Goal: Task Accomplishment & Management: Complete application form

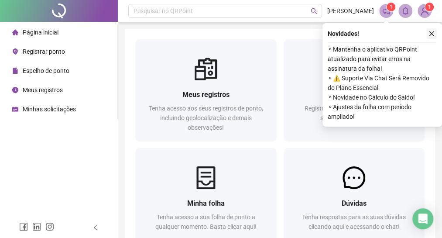
click at [430, 33] on icon "close" at bounding box center [431, 34] width 6 height 6
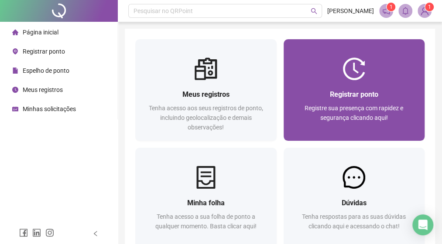
click at [358, 87] on div "Registrar ponto Registre sua presença com rapidez e segurança clicando aqui!" at bounding box center [353, 110] width 141 height 61
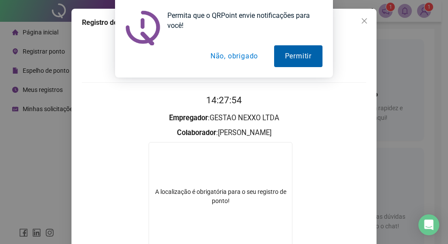
click at [292, 54] on button "Permitir" at bounding box center [298, 56] width 48 height 22
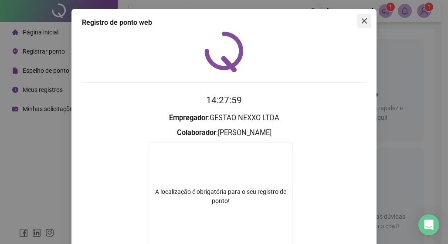
click at [362, 22] on icon "close" at bounding box center [364, 20] width 5 height 5
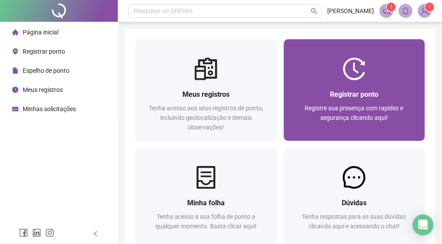
click at [354, 71] on img at bounding box center [353, 69] width 23 height 23
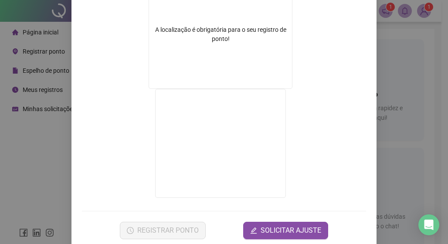
scroll to position [176, 0]
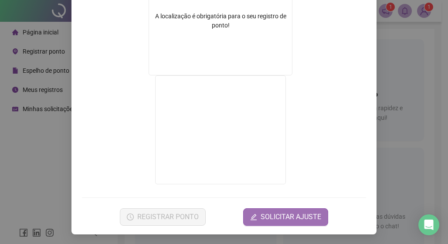
click at [269, 218] on span "SOLICITAR AJUSTE" at bounding box center [291, 217] width 61 height 10
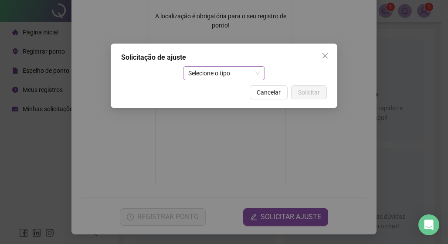
click at [225, 74] on span "Selecione o tipo" at bounding box center [224, 73] width 72 height 13
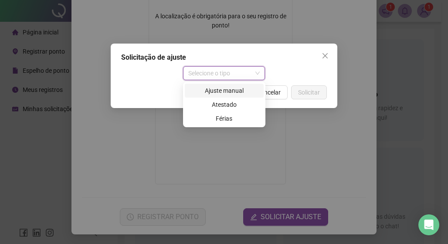
click at [227, 89] on div "Ajuste manual" at bounding box center [224, 91] width 68 height 10
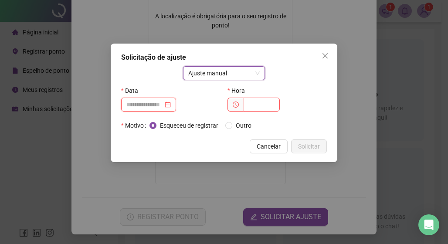
click at [162, 106] on input at bounding box center [144, 105] width 37 height 10
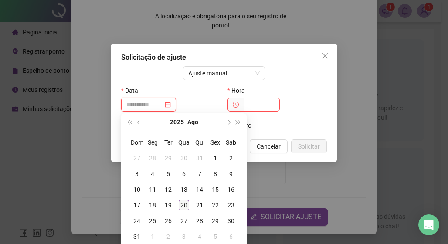
type input "**********"
click at [183, 204] on div "20" at bounding box center [184, 205] width 10 height 10
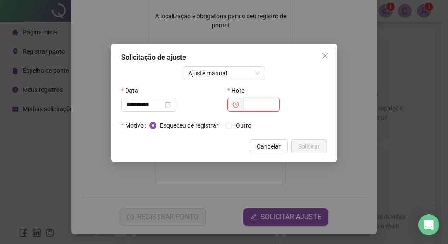
click at [262, 105] on input "text" at bounding box center [262, 105] width 36 height 14
type input "*****"
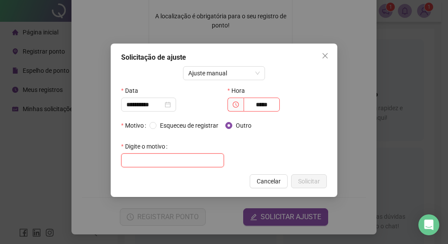
click at [179, 157] on input "text" at bounding box center [172, 161] width 103 height 14
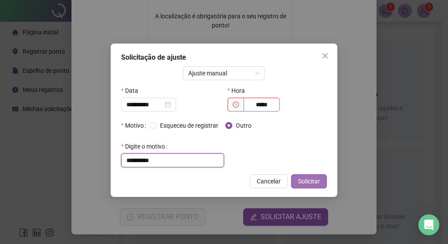
type input "**********"
click at [320, 183] on button "Solicitar" at bounding box center [309, 181] width 36 height 14
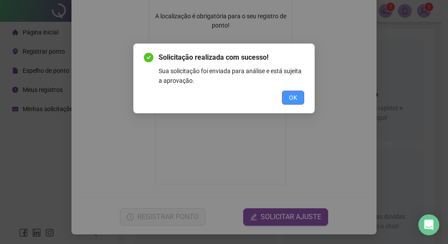
click at [295, 93] on span "OK" at bounding box center [293, 98] width 8 height 10
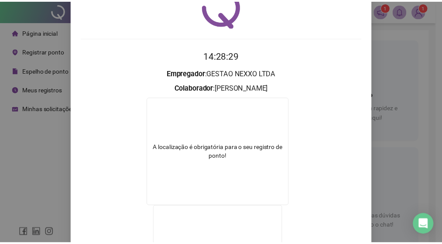
scroll to position [0, 0]
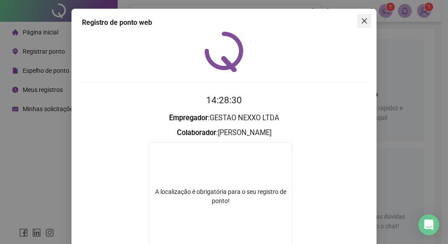
click at [360, 25] on button "Close" at bounding box center [365, 21] width 14 height 14
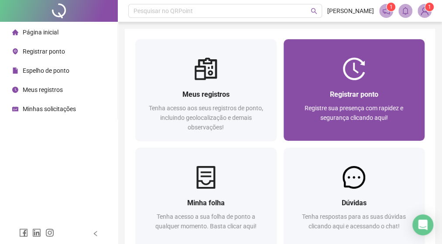
click at [330, 98] on span "Registrar ponto" at bounding box center [354, 94] width 48 height 8
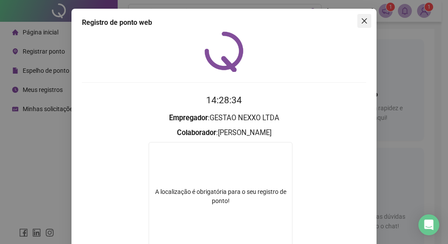
click at [364, 23] on icon "close" at bounding box center [364, 20] width 7 height 7
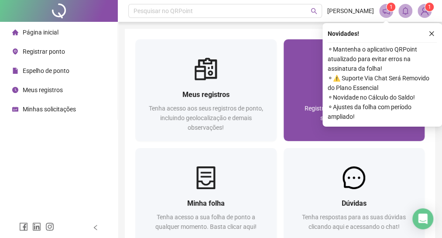
click at [298, 91] on div "Registrar ponto" at bounding box center [354, 94] width 120 height 11
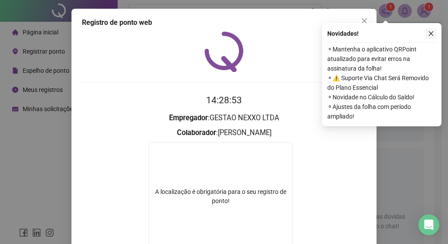
click at [433, 37] on button "button" at bounding box center [431, 33] width 10 height 10
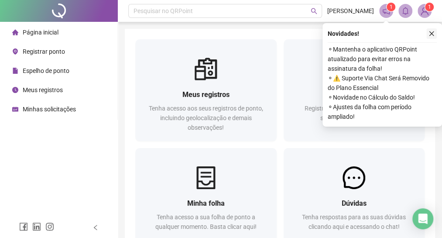
click at [428, 31] on icon "close" at bounding box center [431, 34] width 6 height 6
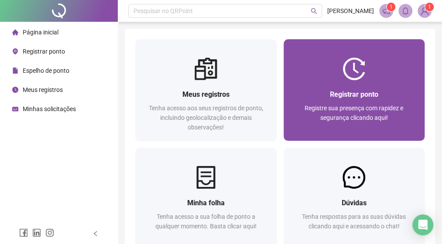
click at [327, 89] on div "Registrar ponto" at bounding box center [354, 94] width 120 height 11
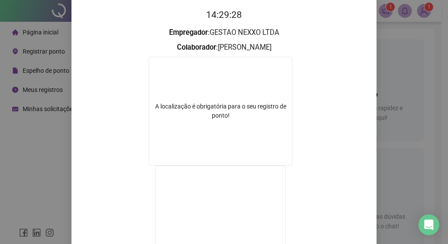
scroll to position [87, 0]
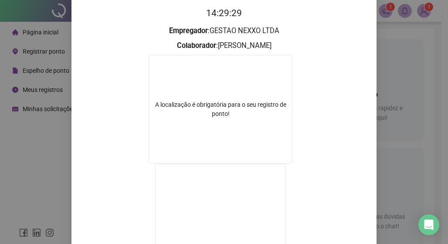
click at [241, 109] on div "A localização é obrigatória para o seu registro de ponto!" at bounding box center [220, 109] width 143 height 18
drag, startPoint x: 241, startPoint y: 109, endPoint x: 219, endPoint y: 108, distance: 22.7
click at [219, 108] on div "A localização é obrigatória para o seu registro de ponto!" at bounding box center [220, 109] width 143 height 18
click at [202, 109] on div "A localização é obrigatória para o seu registro de ponto!" at bounding box center [220, 109] width 143 height 18
click at [260, 108] on div "A localização é obrigatória para o seu registro de ponto!" at bounding box center [220, 109] width 143 height 18
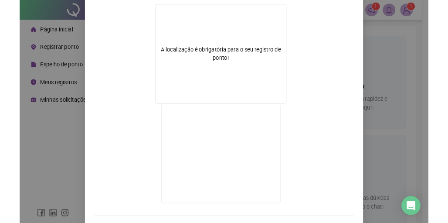
scroll to position [89, 0]
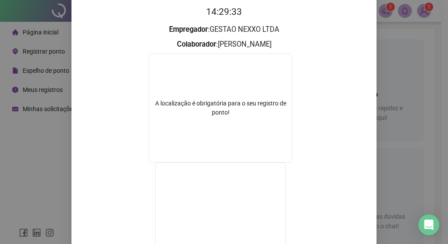
drag, startPoint x: 215, startPoint y: 113, endPoint x: 211, endPoint y: 104, distance: 9.6
click at [211, 105] on div "A localização é obrigatória para o seu registro de ponto!" at bounding box center [220, 108] width 143 height 18
drag, startPoint x: 211, startPoint y: 104, endPoint x: 215, endPoint y: 85, distance: 19.7
click at [215, 85] on div "A localização é obrigatória para o seu registro de ponto!" at bounding box center [221, 108] width 144 height 109
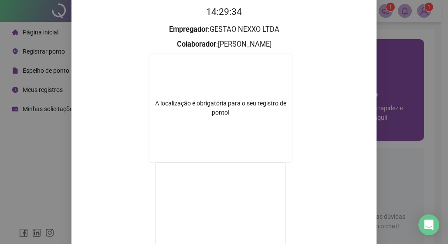
drag, startPoint x: 215, startPoint y: 85, endPoint x: 393, endPoint y: 50, distance: 181.3
click at [395, 52] on div "Registro de ponto web 14:29:34 Empregador : GESTAO NEXXO LTDA Colaborador : CAR…" at bounding box center [224, 122] width 448 height 244
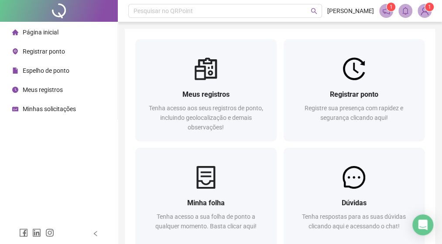
click at [236, 33] on div "Meus registros Tenha acesso aos seus registros de ponto, incluindo geolocalizaç…" at bounding box center [280, 175] width 310 height 292
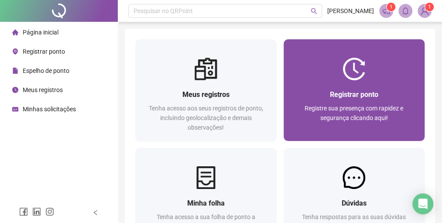
click at [342, 68] on img at bounding box center [353, 69] width 23 height 23
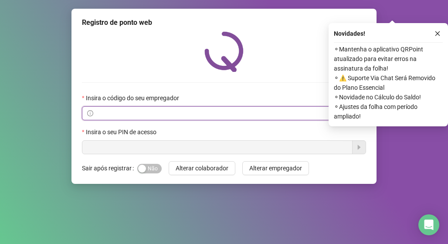
click at [150, 112] on input "text" at bounding box center [221, 114] width 253 height 10
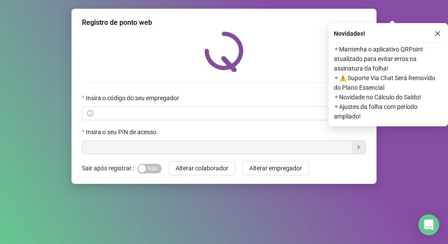
click at [434, 37] on button "button" at bounding box center [438, 33] width 10 height 10
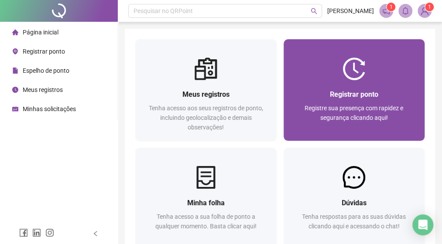
click at [306, 99] on div "Registrar ponto" at bounding box center [354, 94] width 120 height 11
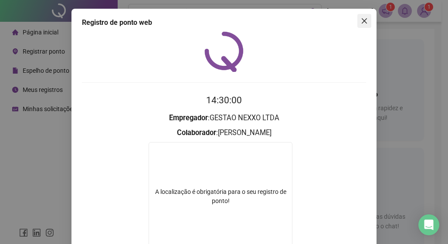
click at [364, 20] on icon "close" at bounding box center [364, 20] width 7 height 7
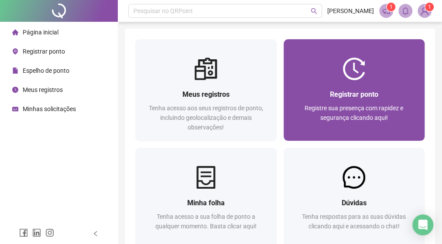
click at [356, 98] on span "Registrar ponto" at bounding box center [354, 94] width 48 height 8
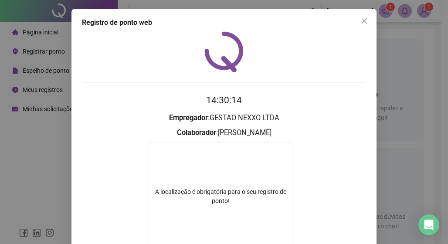
drag, startPoint x: 360, startPoint y: 16, endPoint x: 350, endPoint y: 1, distance: 18.5
click at [353, 11] on div "Registro de ponto web 14:30:14 Empregador : GESTAO NEXXO LTDA Colaborador : CAR…" at bounding box center [224, 210] width 305 height 402
click at [361, 16] on button "Close" at bounding box center [365, 21] width 14 height 14
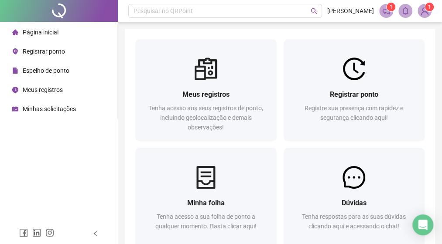
click at [385, 10] on icon "notification" at bounding box center [386, 11] width 8 height 8
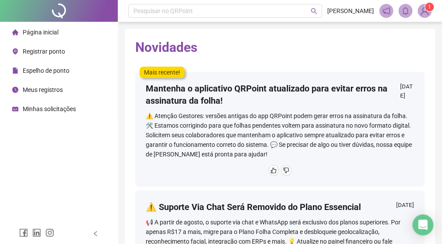
click at [428, 10] on span "1" at bounding box center [429, 7] width 3 height 6
click at [72, 35] on li "Página inicial" at bounding box center [59, 32] width 114 height 17
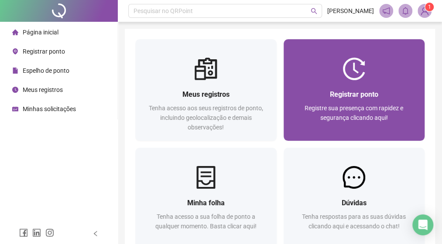
click at [351, 63] on img at bounding box center [353, 69] width 23 height 23
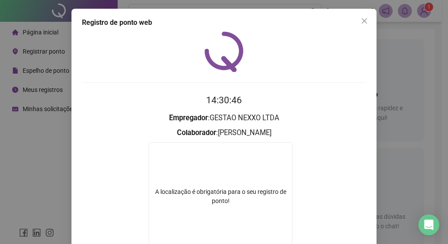
click at [361, 21] on icon "close" at bounding box center [364, 20] width 7 height 7
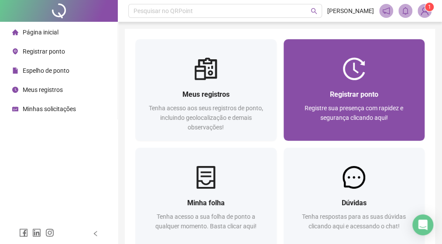
click at [354, 76] on img at bounding box center [353, 69] width 23 height 23
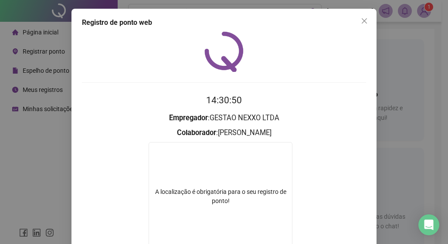
drag, startPoint x: 362, startPoint y: 17, endPoint x: 371, endPoint y: 15, distance: 9.4
click at [363, 17] on button "Close" at bounding box center [365, 21] width 14 height 14
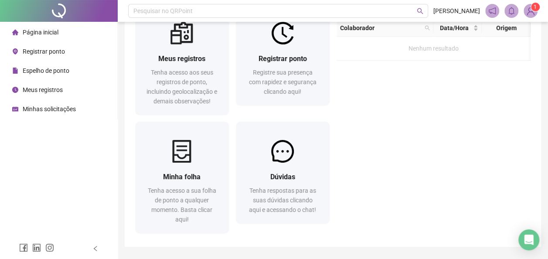
scroll to position [44, 0]
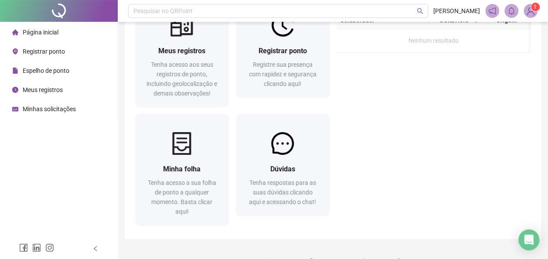
click at [448, 10] on img at bounding box center [530, 10] width 13 height 13
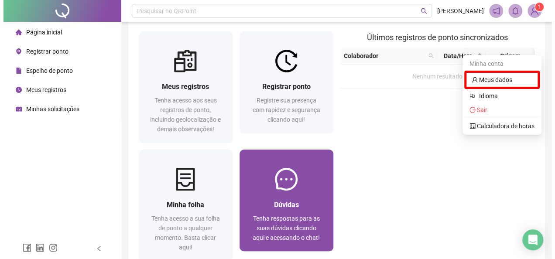
scroll to position [0, 0]
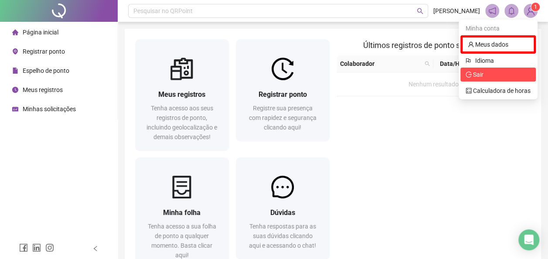
click at [448, 70] on span "Sair" at bounding box center [498, 75] width 65 height 10
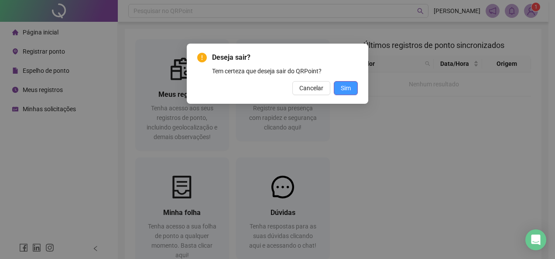
click at [356, 86] on button "Sim" at bounding box center [346, 88] width 24 height 14
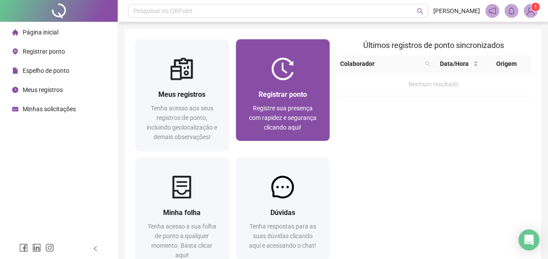
click at [312, 86] on div "Registrar ponto Registre sua presença com rapidez e segurança clicando aqui!" at bounding box center [283, 110] width 94 height 61
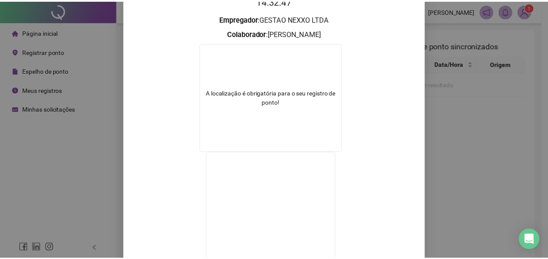
scroll to position [161, 0]
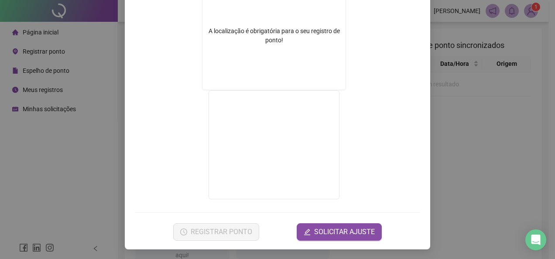
click at [75, 151] on div "Registro de ponto web 14:33:00 Empregador : GESTAO NEXXO LTDA Colaborador : [PE…" at bounding box center [277, 129] width 555 height 259
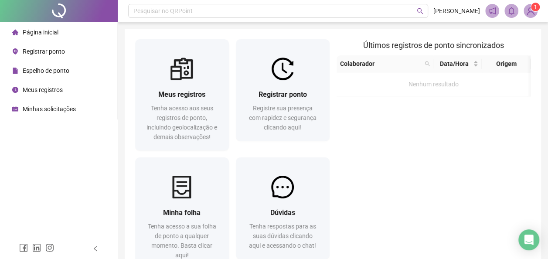
click at [428, 143] on div "Últimos registros de ponto sincronizados Colaborador Data/Hora Origem Nenhum re…" at bounding box center [433, 155] width 201 height 233
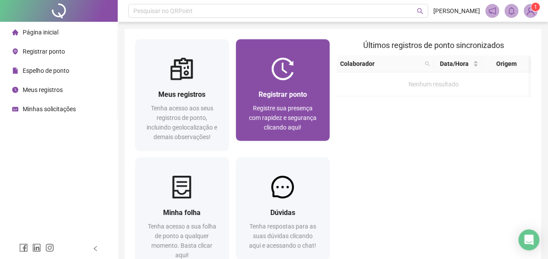
click at [273, 112] on span "Registre sua presença com rapidez e segurança clicando aqui!" at bounding box center [283, 118] width 68 height 26
click at [302, 103] on div "Registre sua presença com rapidez e segurança clicando aqui!" at bounding box center [282, 117] width 73 height 29
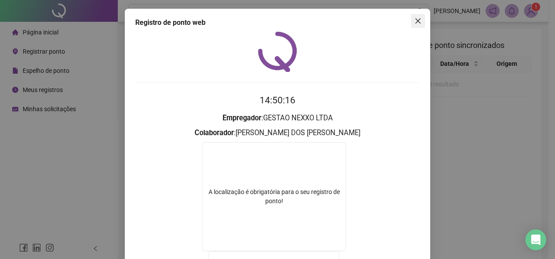
click at [415, 23] on icon "close" at bounding box center [417, 20] width 7 height 7
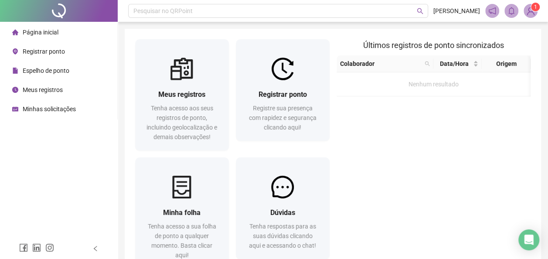
click at [529, 10] on img at bounding box center [530, 10] width 13 height 13
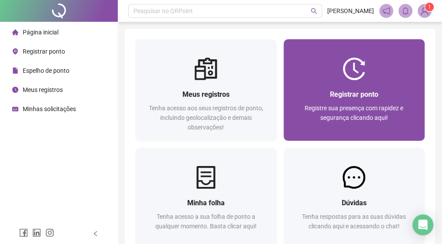
click at [338, 103] on div "Registre sua presença com rapidez e segurança clicando aqui!" at bounding box center [354, 117] width 120 height 29
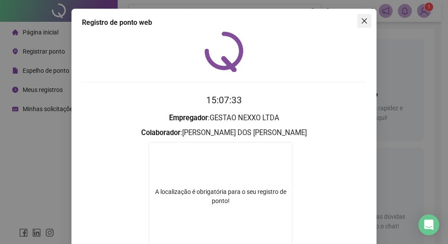
click at [362, 21] on icon "close" at bounding box center [364, 20] width 5 height 5
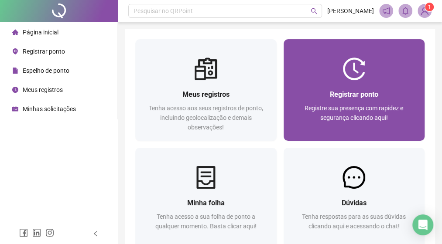
click at [331, 70] on div at bounding box center [353, 69] width 141 height 23
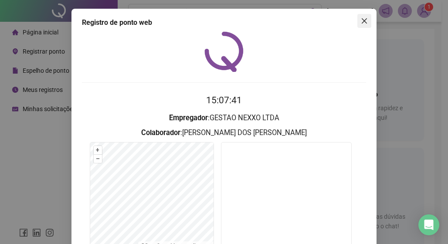
click at [361, 23] on icon "close" at bounding box center [364, 20] width 7 height 7
